Goal: Find specific page/section: Find specific page/section

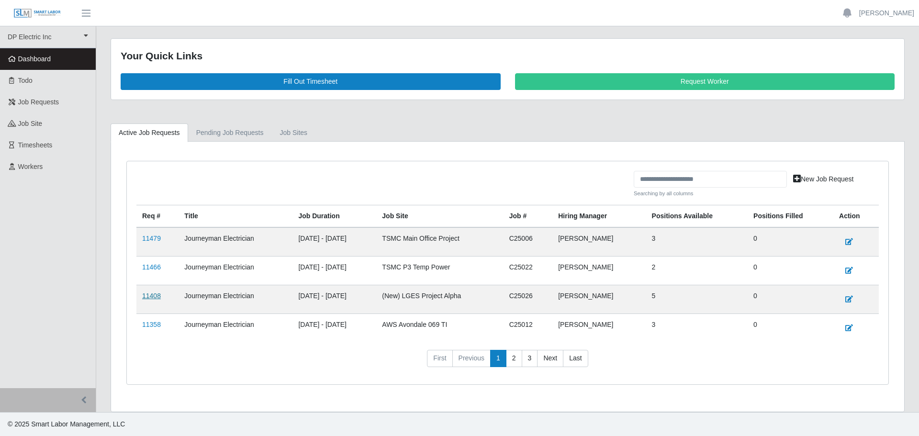
click at [157, 297] on link "11408" at bounding box center [151, 296] width 19 height 8
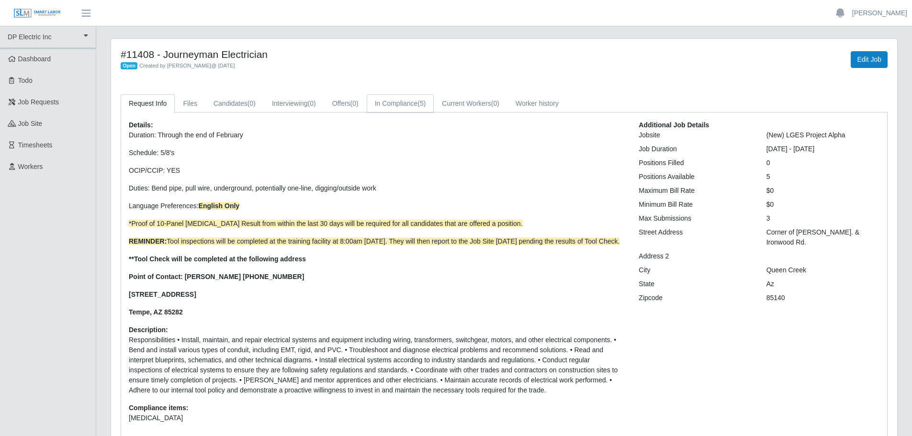
click at [379, 108] on link "In Compliance (5)" at bounding box center [401, 103] width 68 height 19
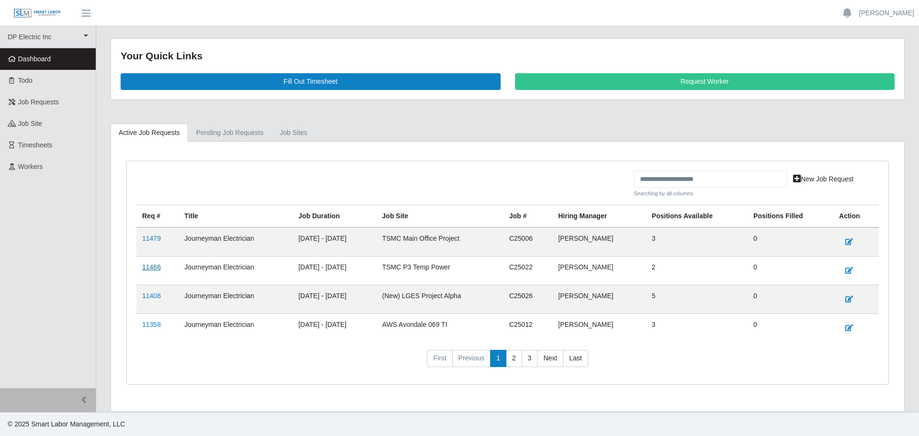
click at [152, 267] on link "11466" at bounding box center [151, 267] width 19 height 8
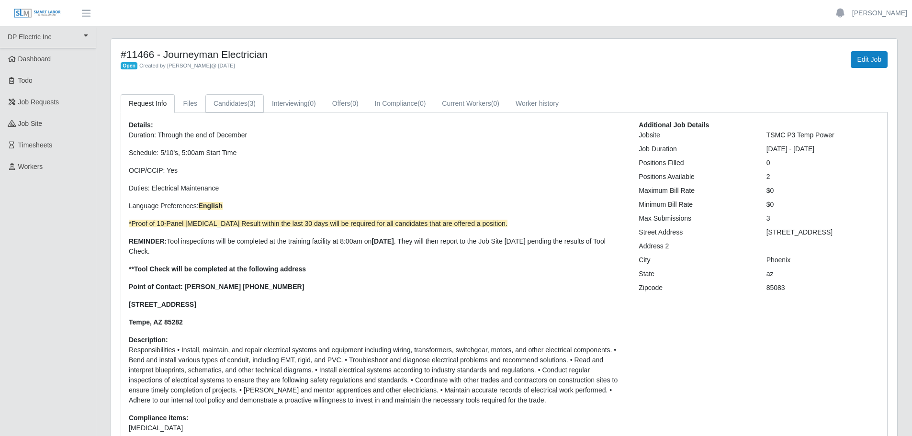
click at [240, 107] on link "Candidates (3)" at bounding box center [234, 103] width 58 height 19
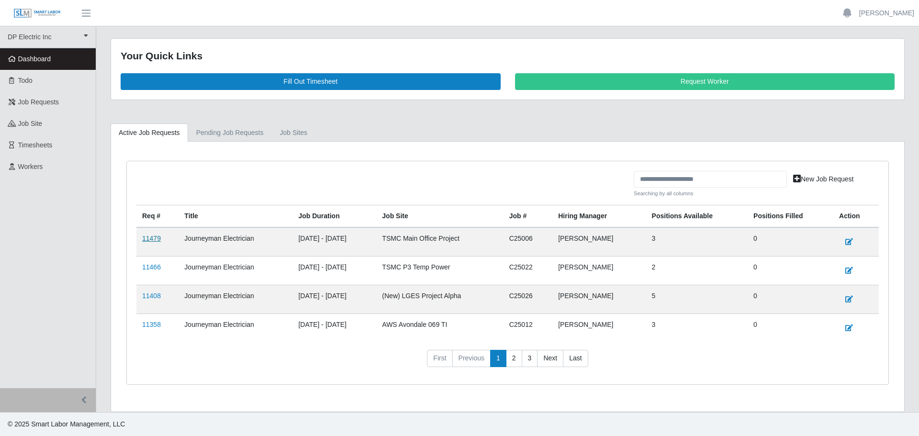
click at [147, 239] on link "11479" at bounding box center [151, 239] width 19 height 8
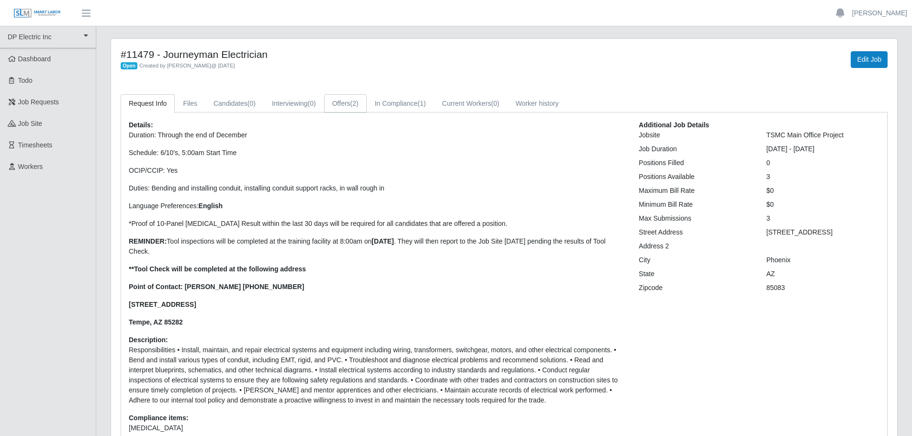
click at [346, 108] on link "Offers (2)" at bounding box center [345, 103] width 43 height 19
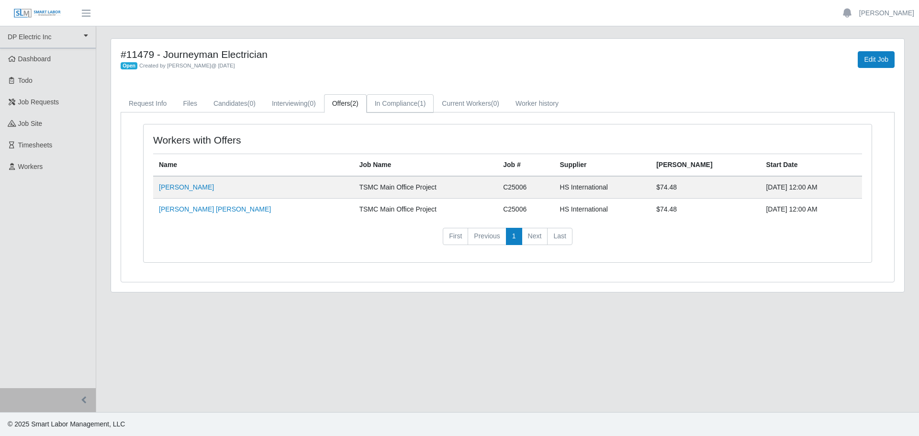
click at [392, 103] on link "In Compliance (1)" at bounding box center [401, 103] width 68 height 19
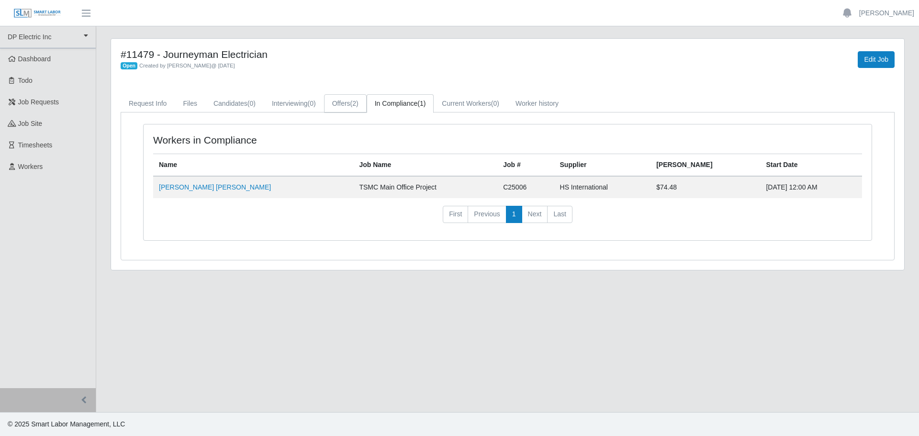
click at [338, 102] on link "Offers (2)" at bounding box center [345, 103] width 43 height 19
